Goal: Information Seeking & Learning: Learn about a topic

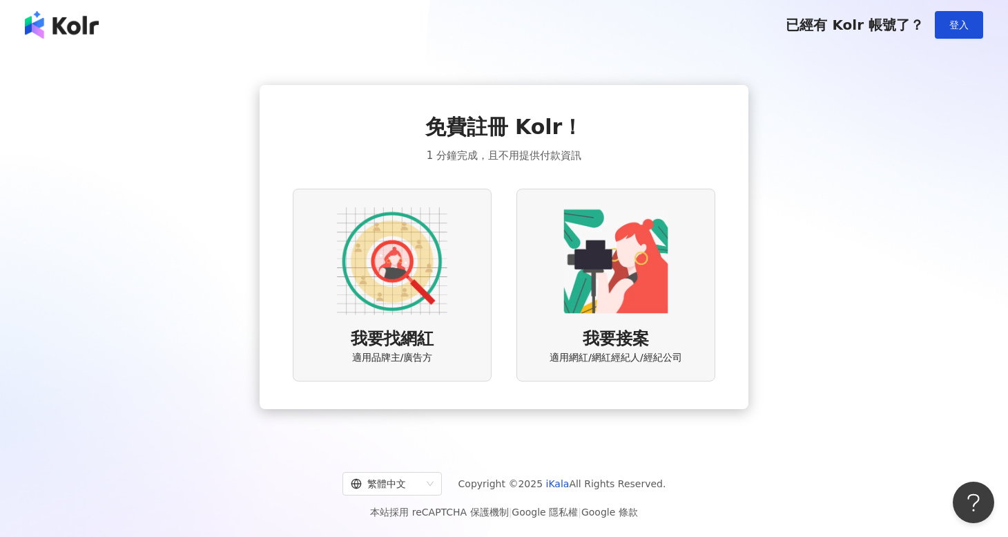
click at [405, 243] on img at bounding box center [392, 261] width 111 height 111
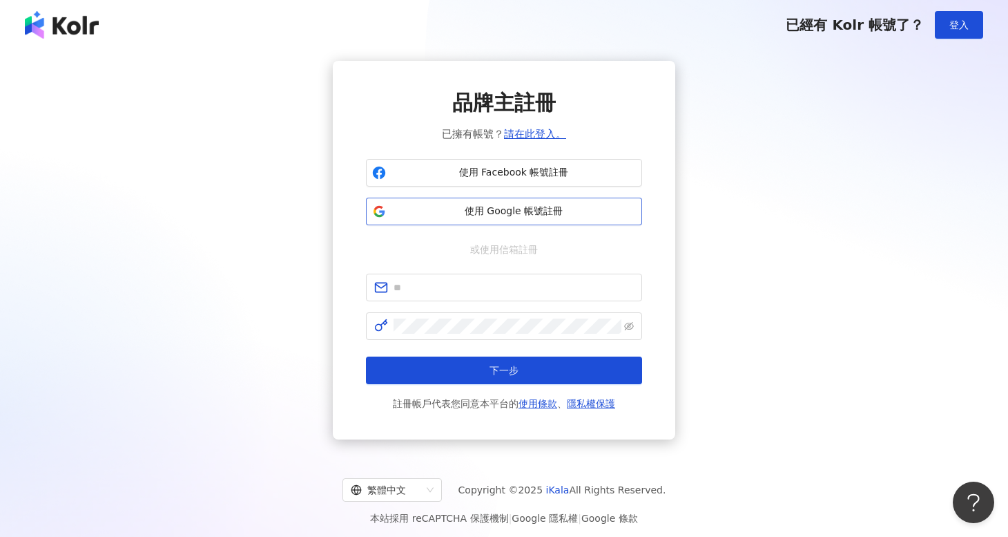
click at [443, 217] on span "使用 Google 帳號註冊" at bounding box center [514, 211] width 245 height 14
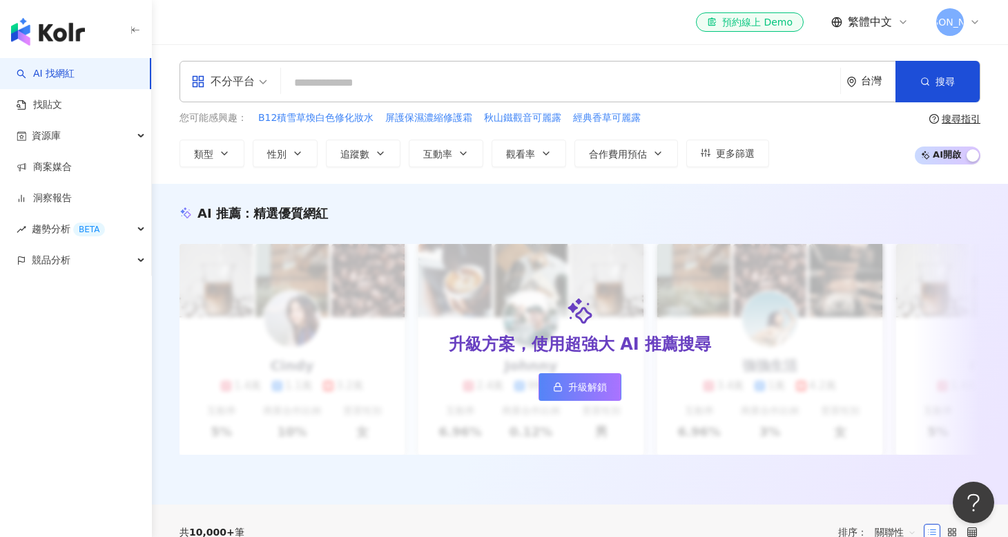
click at [300, 73] on input "search" at bounding box center [561, 83] width 548 height 26
type input "**"
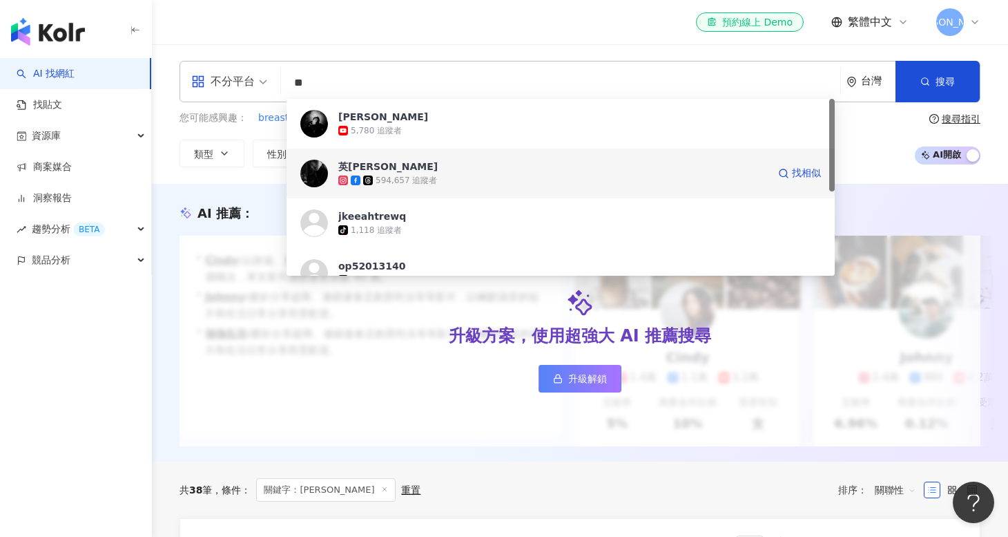
click at [398, 175] on div "594,657 追蹤者" at bounding box center [406, 181] width 61 height 12
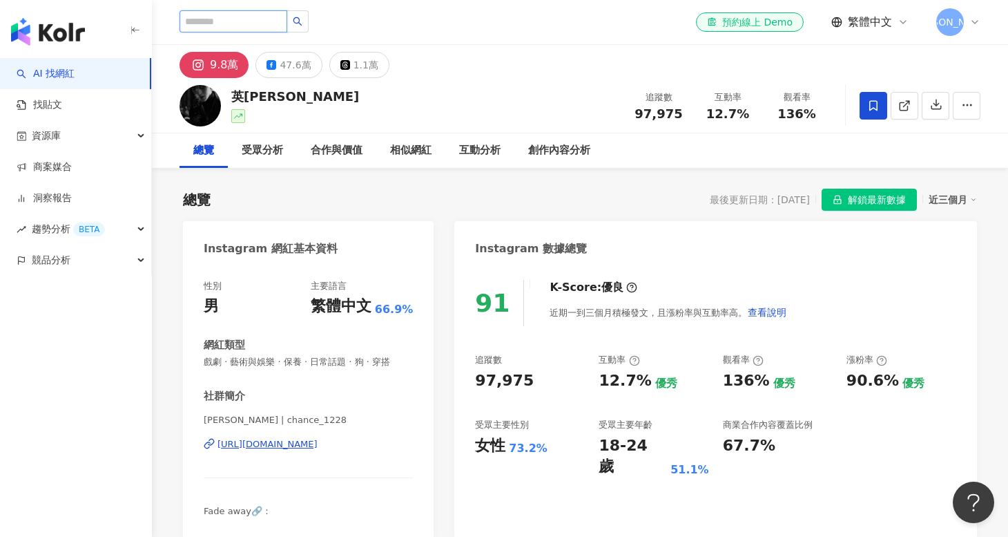
click at [205, 26] on input "search" at bounding box center [234, 21] width 108 height 22
